Goal: Task Accomplishment & Management: Manage account settings

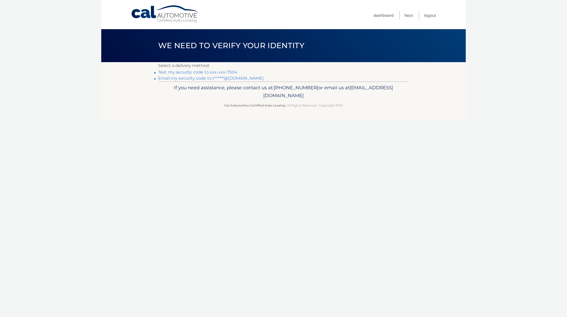
click at [233, 74] on link "Text my security code to xxx-xxx-7304" at bounding box center [197, 72] width 79 height 5
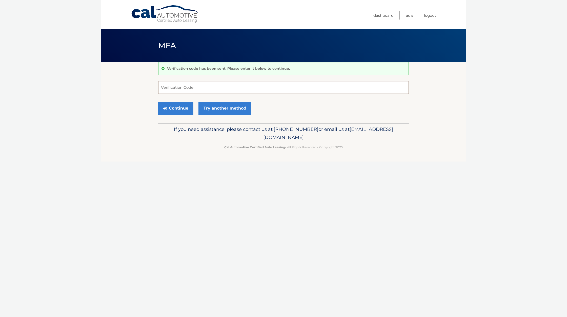
click at [229, 85] on input "Verification Code" at bounding box center [283, 87] width 251 height 13
click at [221, 90] on input "Verification Code" at bounding box center [283, 87] width 251 height 13
click at [187, 91] on input "Verification Code" at bounding box center [283, 87] width 251 height 13
type input "626728"
click at [176, 108] on button "Continue" at bounding box center [175, 108] width 35 height 13
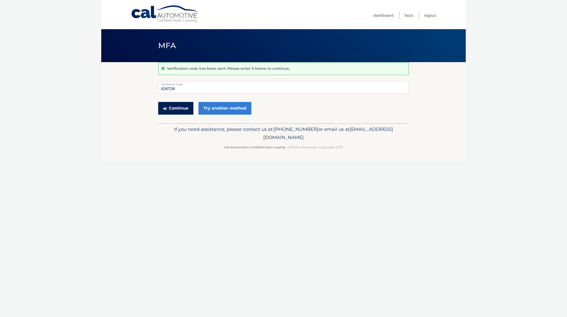
click at [184, 107] on button "Continue" at bounding box center [175, 108] width 35 height 13
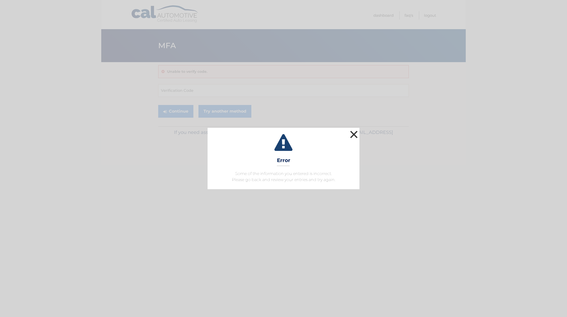
click at [357, 136] on button "×" at bounding box center [354, 134] width 10 height 10
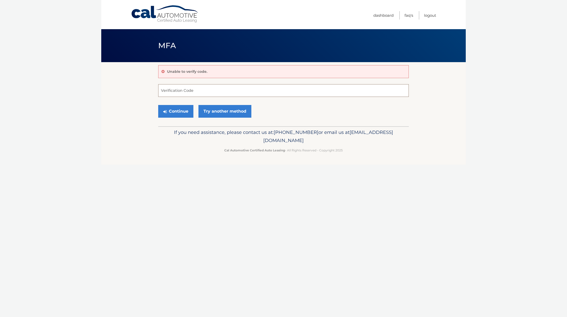
click at [189, 90] on input "Verification Code" at bounding box center [283, 90] width 251 height 13
click at [184, 93] on input "Verification Code" at bounding box center [283, 90] width 251 height 13
type input "626728"
click at [184, 112] on button "Continue" at bounding box center [175, 111] width 35 height 13
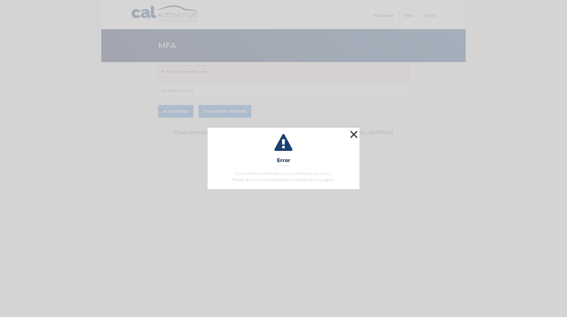
click at [354, 136] on button "×" at bounding box center [354, 134] width 10 height 10
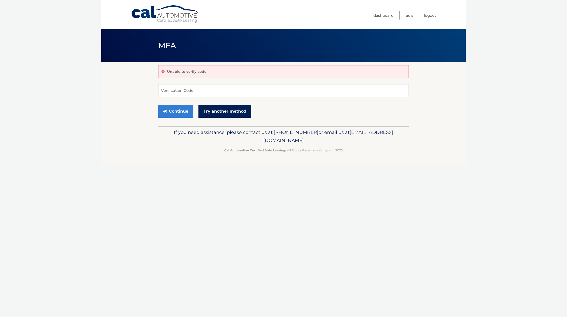
click at [214, 107] on link "Try another method" at bounding box center [225, 111] width 53 height 13
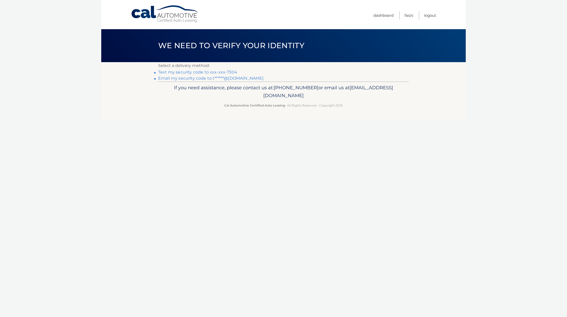
click at [220, 72] on link "Text my security code to xxx-xxx-7304" at bounding box center [197, 72] width 79 height 5
